Goal: Task Accomplishment & Management: Complete application form

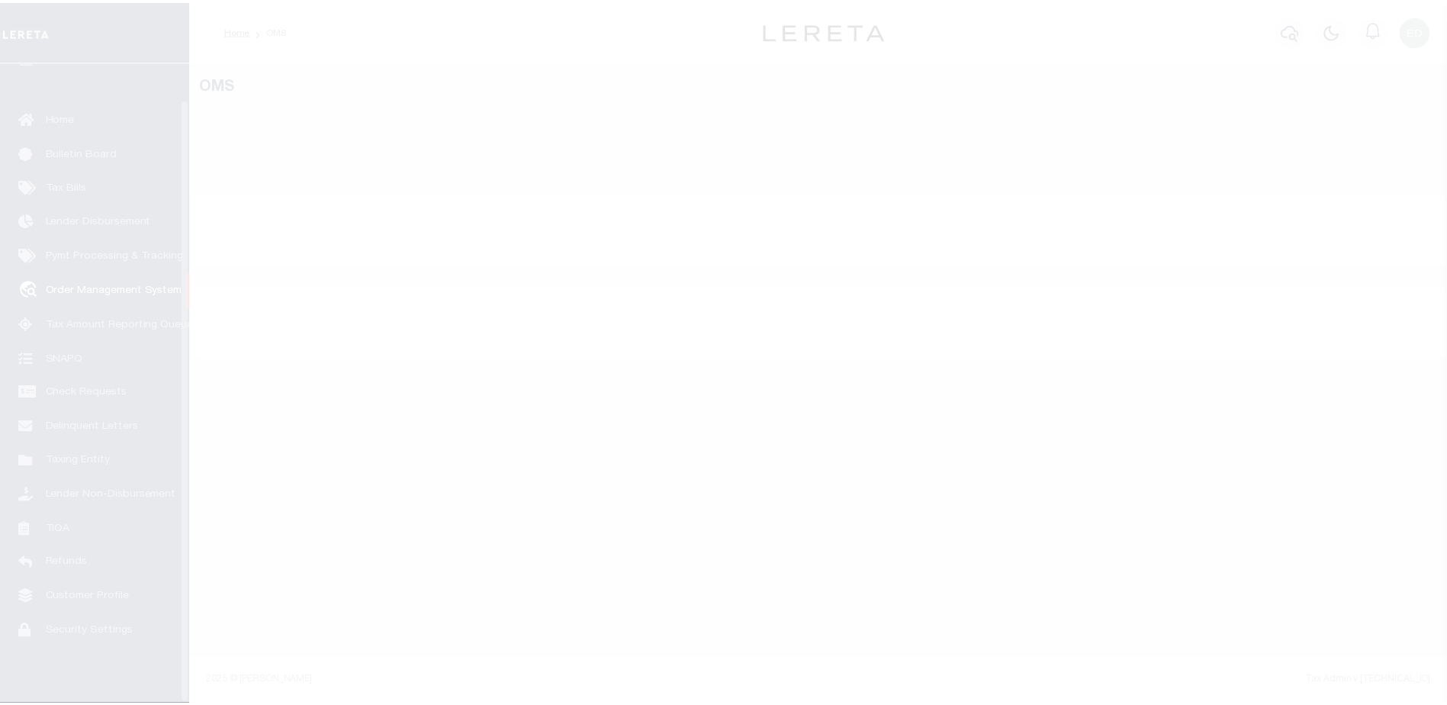
scroll to position [38, 0]
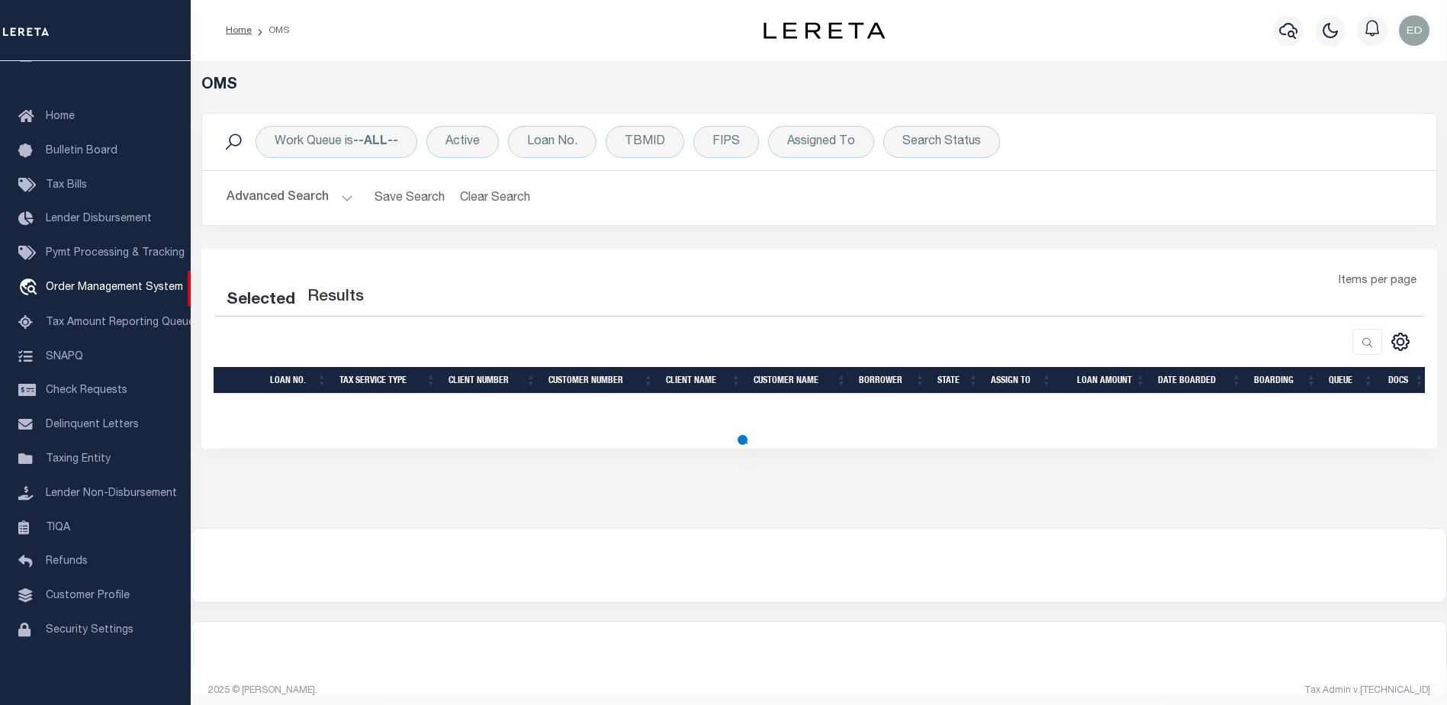
select select "200"
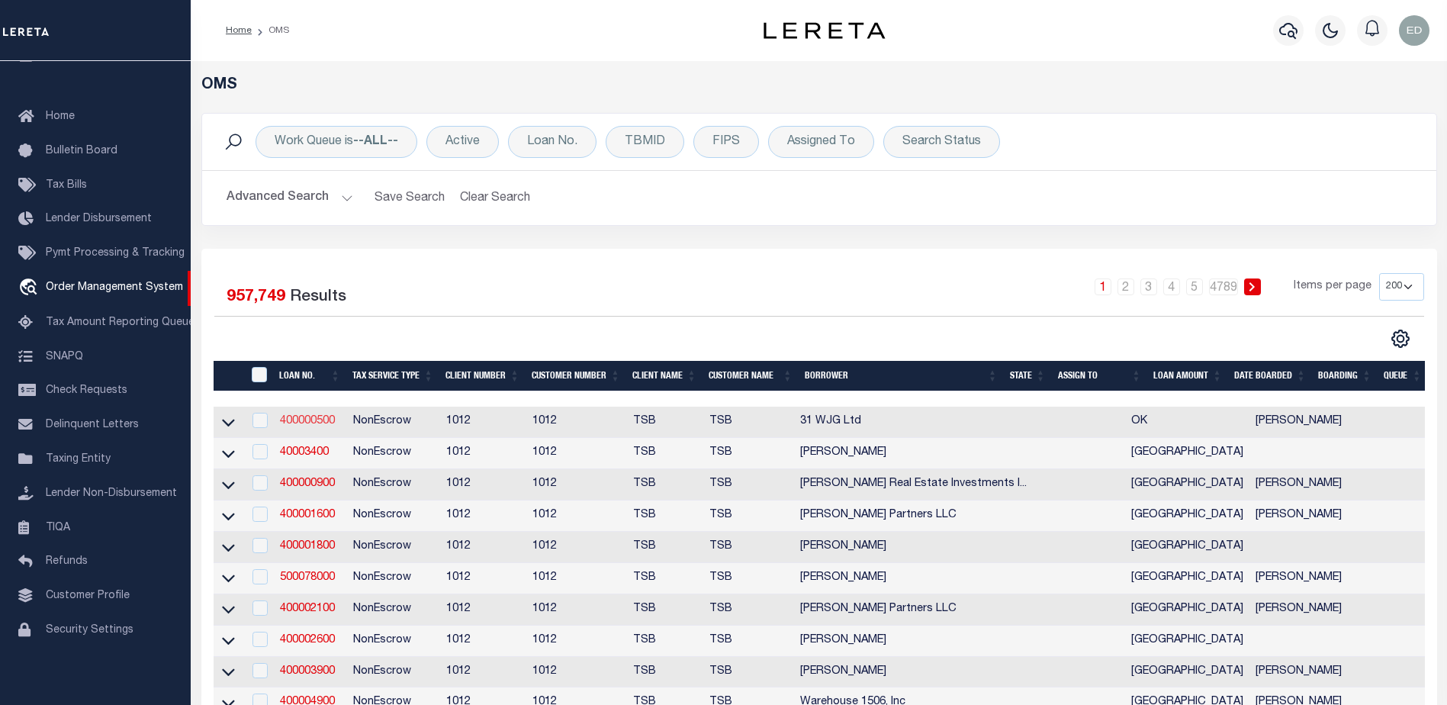
click at [315, 423] on link "400000500" at bounding box center [307, 421] width 55 height 11
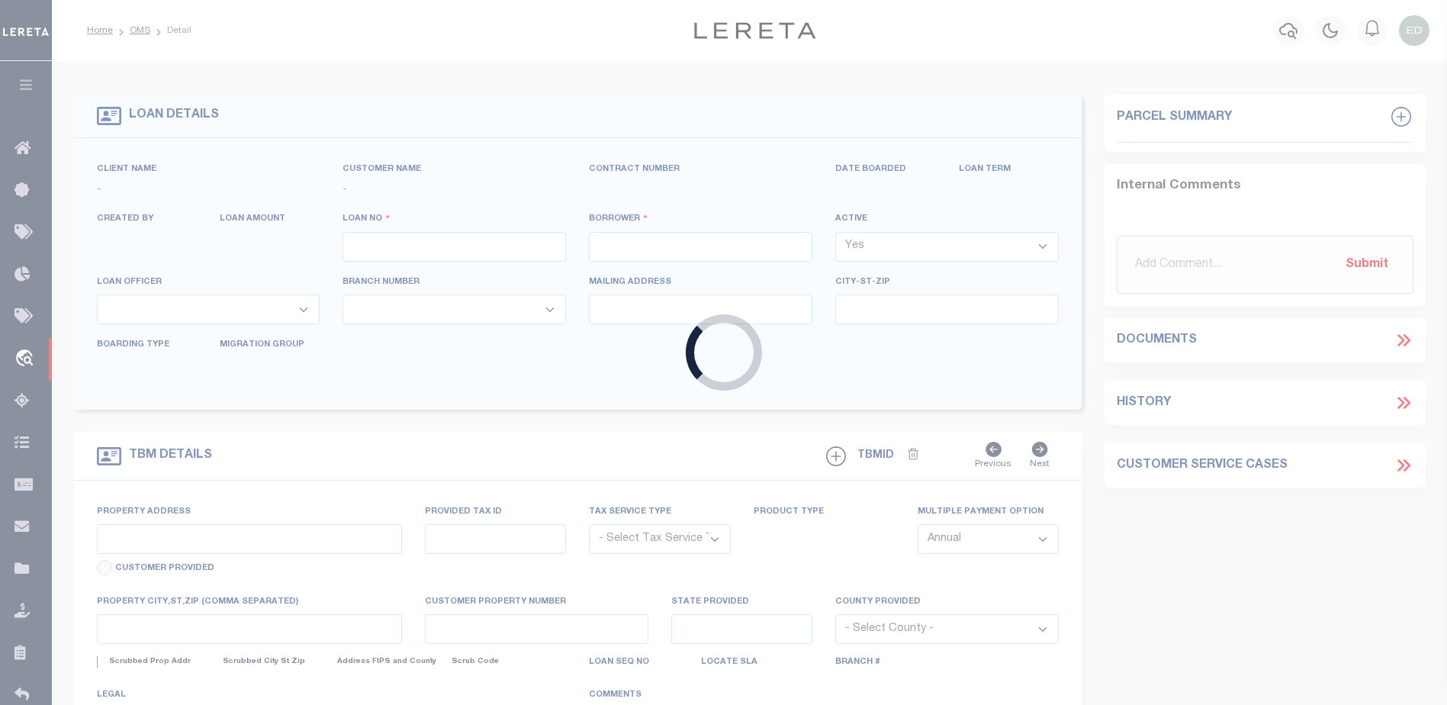
type input "400000500"
type input "31 WJG Ltd"
select select "False"
select select
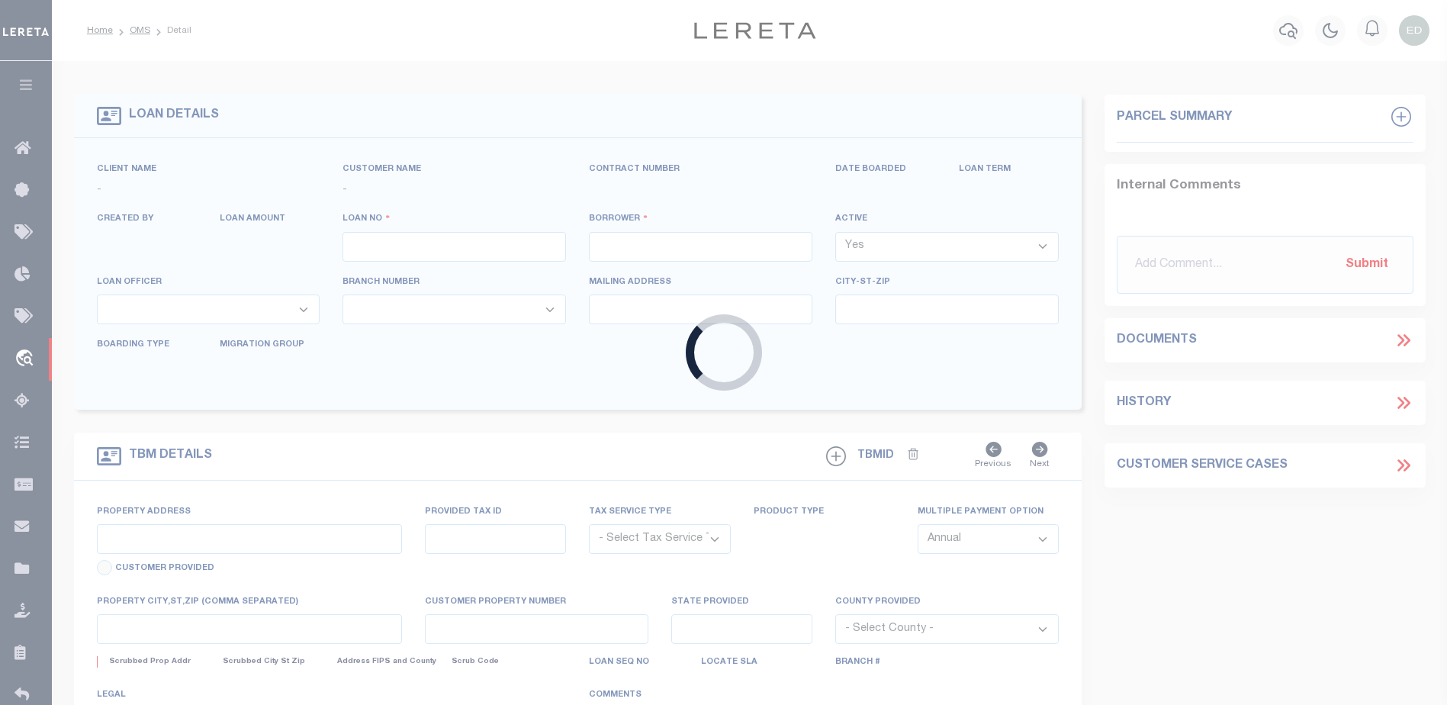
select select "NonEscrow"
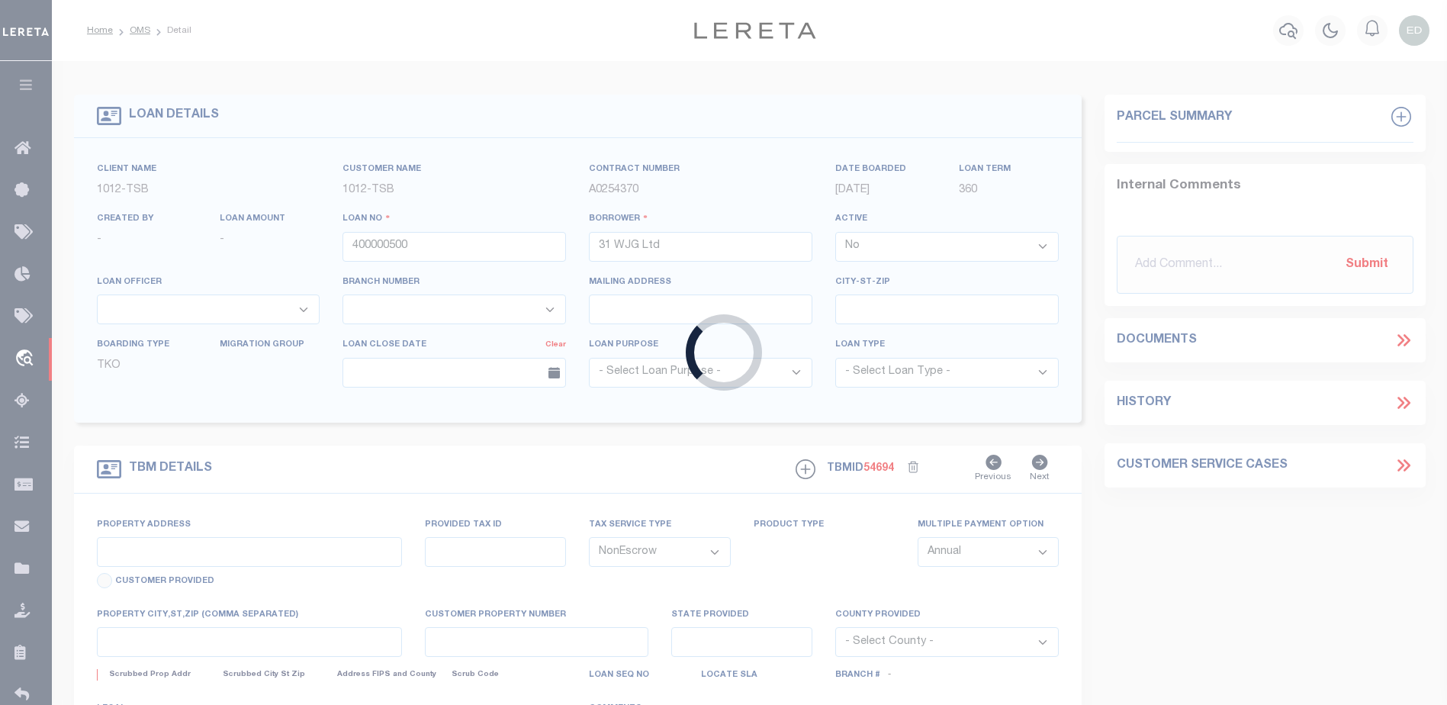
select select "4117"
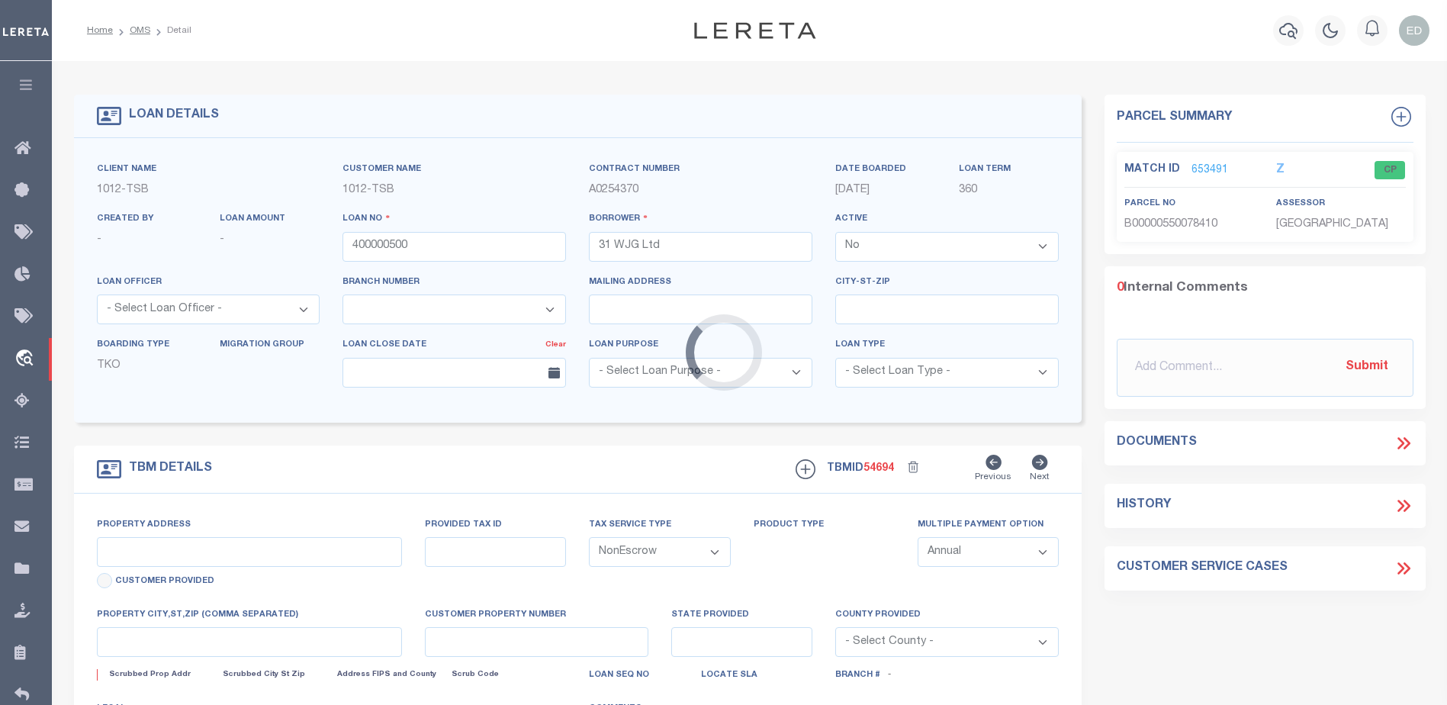
type input "3314 Memorial"
select select
type input "Tulsa OK 74115"
type input "OK"
select select "Tulsa"
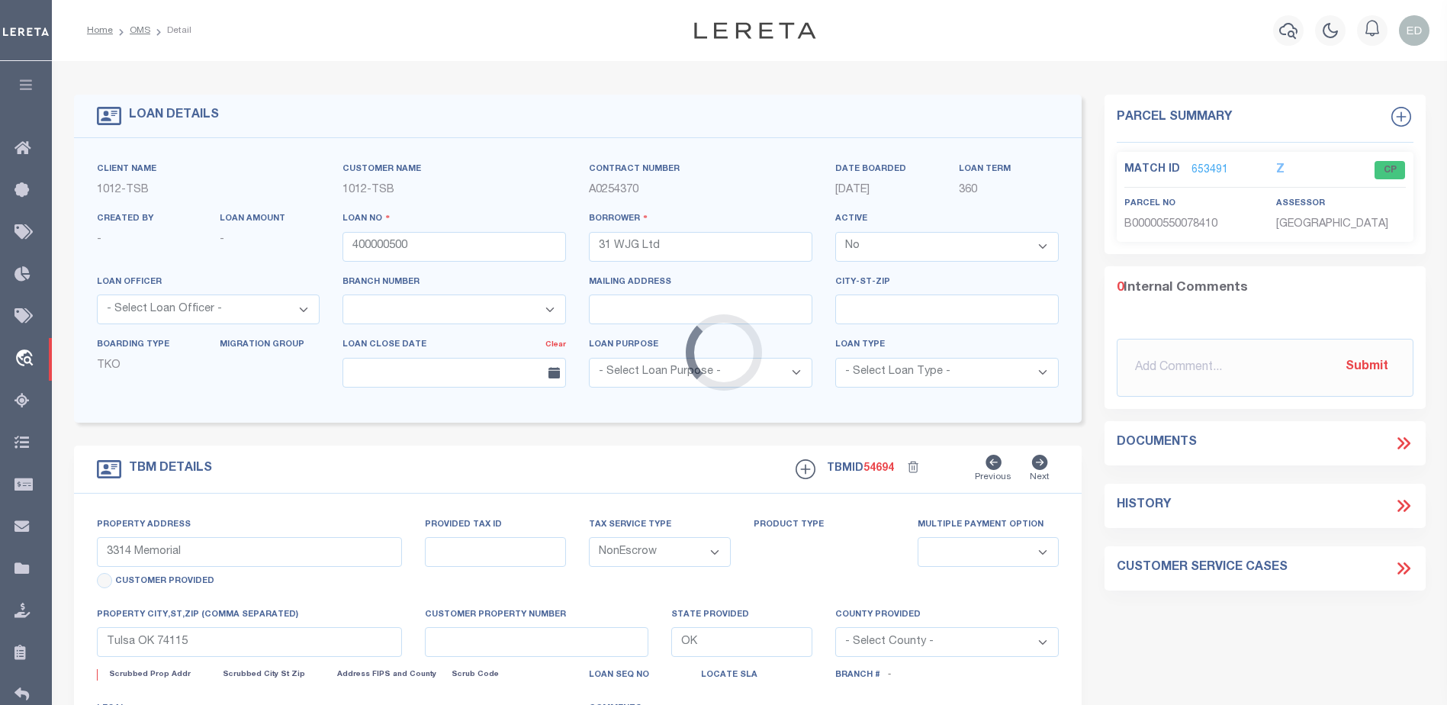
type textarea "Airplane Hanger"
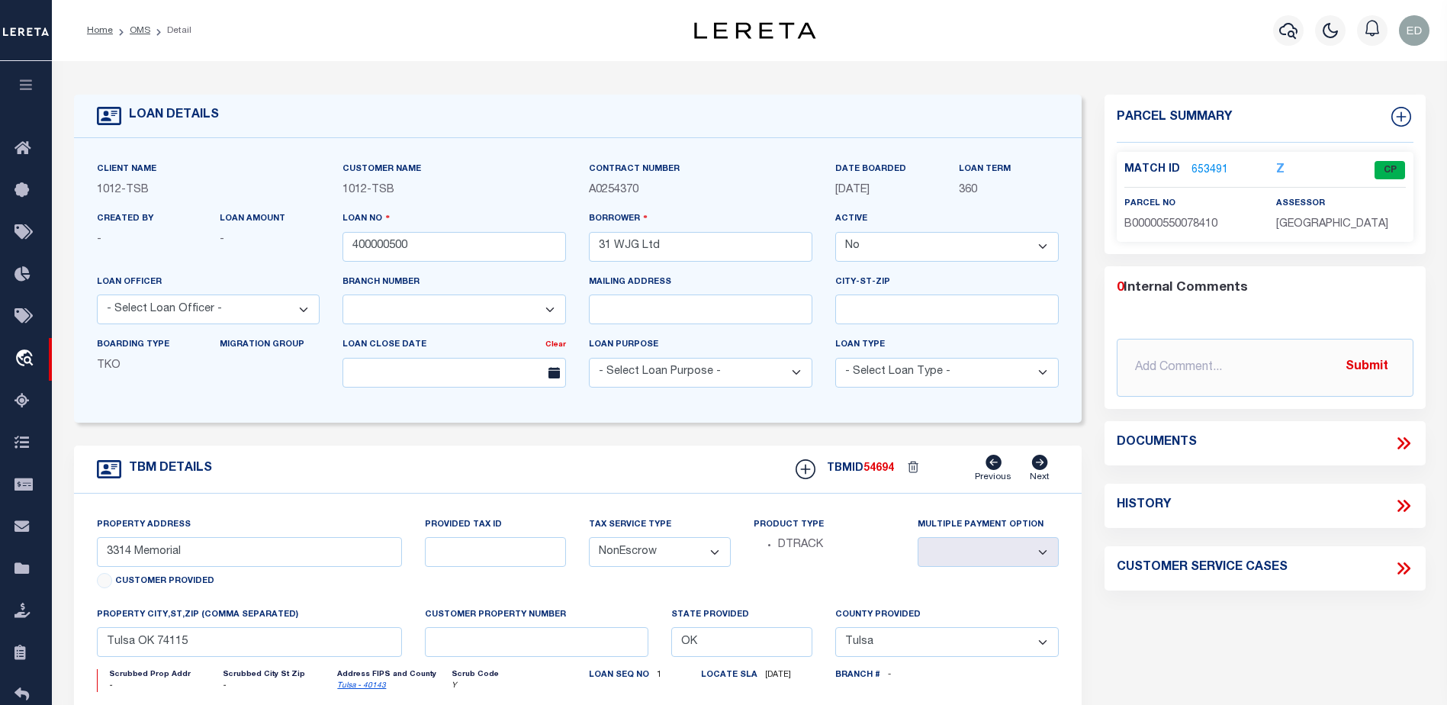
click at [1213, 170] on link "653491" at bounding box center [1210, 170] width 37 height 16
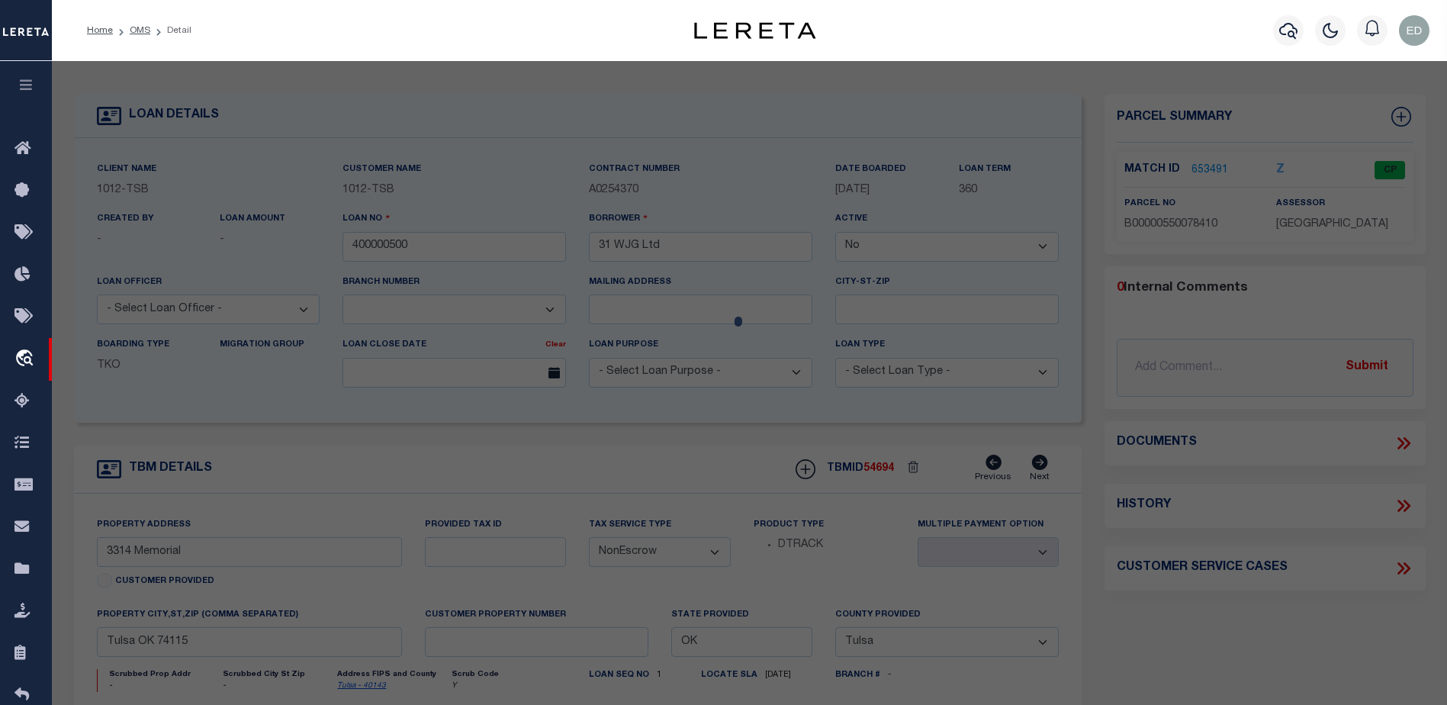
checkbox input "false"
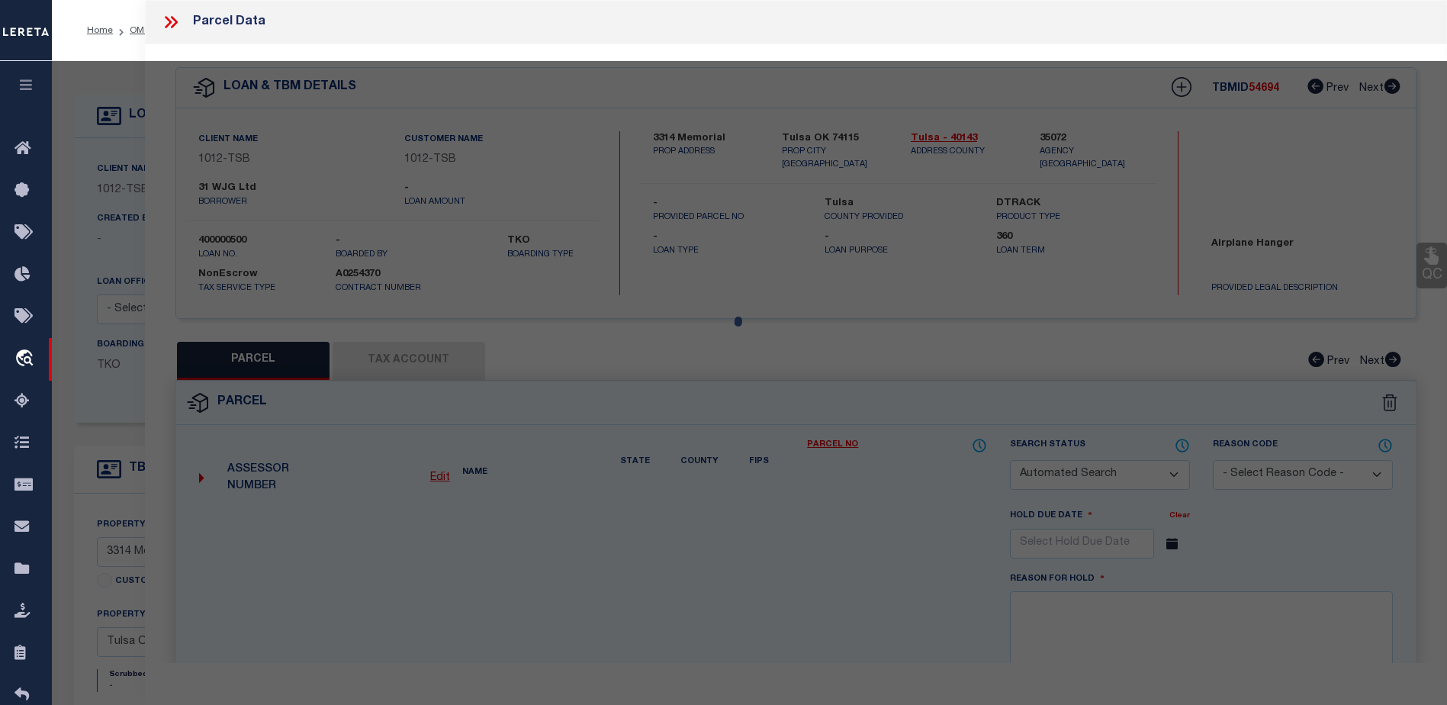
select select "CP"
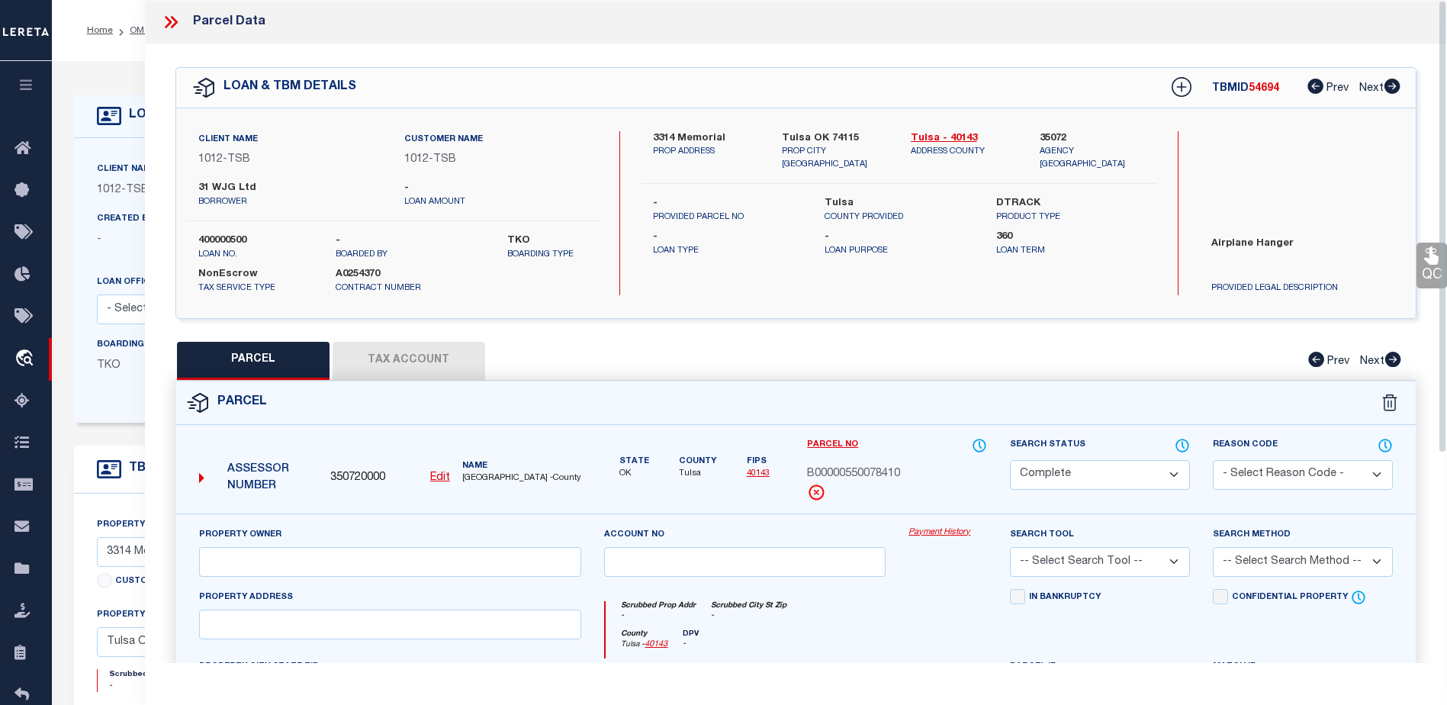
click at [1285, 562] on select "-- Select Search Method -- Property Address Legal Liability Info Provided" at bounding box center [1303, 562] width 180 height 30
click at [1130, 567] on select "-- Select Search Tool -- 3rd Party Website Agency File Agency Website ATLS CNV-…" at bounding box center [1100, 562] width 180 height 30
